Goal: Navigation & Orientation: Find specific page/section

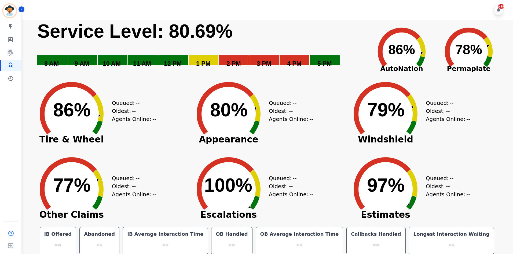
scroll to position [3, 0]
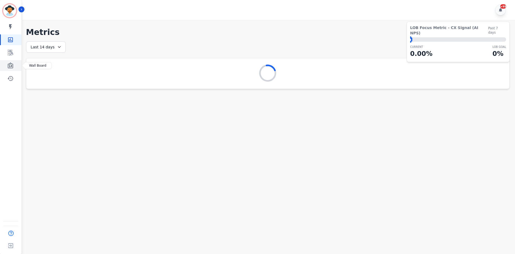
click at [14, 65] on link "Sidebar" at bounding box center [11, 65] width 21 height 11
click at [11, 66] on icon "Sidebar" at bounding box center [10, 65] width 5 height 6
